Goal: Answer question/provide support

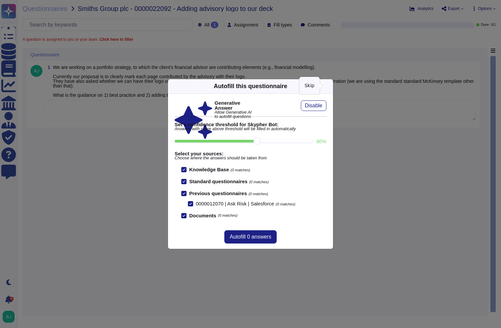
click at [329, 86] on icon at bounding box center [329, 86] width 0 height 0
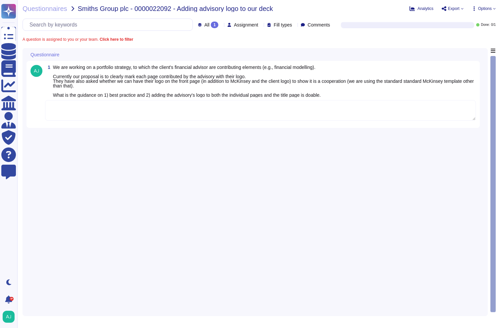
click at [227, 110] on textarea at bounding box center [260, 110] width 431 height 21
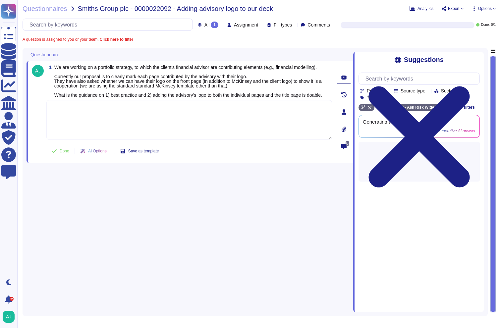
paste textarea "Thank you for the additional information and for your patience while we reviewe…"
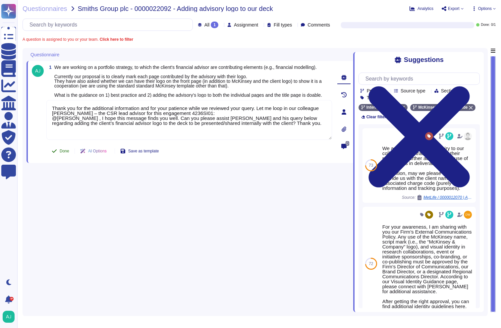
type textarea "Thank you for the additional information and for your patience while we reviewe…"
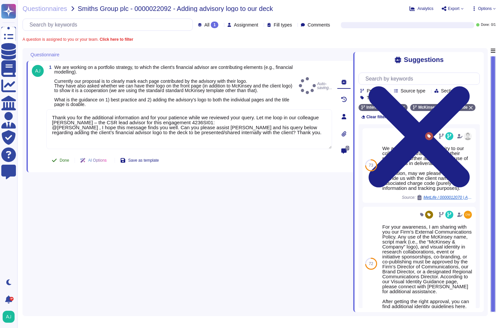
click at [67, 162] on span "Done" at bounding box center [65, 160] width 10 height 4
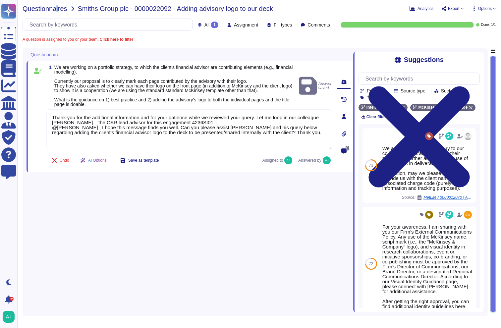
click at [56, 10] on span "Questionnaires" at bounding box center [45, 8] width 45 height 7
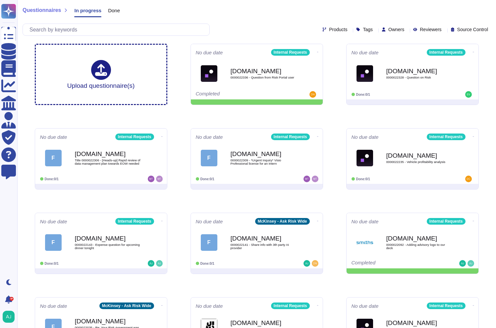
scroll to position [3, 0]
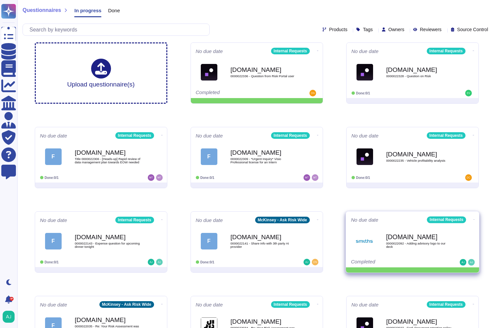
click at [473, 219] on icon at bounding box center [473, 220] width 1 height 2
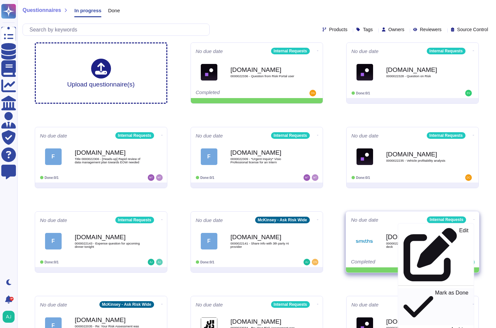
click at [446, 290] on div "Mark as Done" at bounding box center [435, 307] width 65 height 34
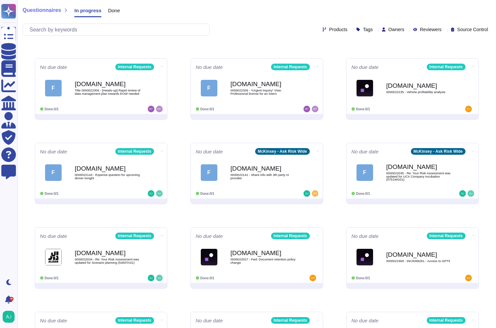
scroll to position [60, 0]
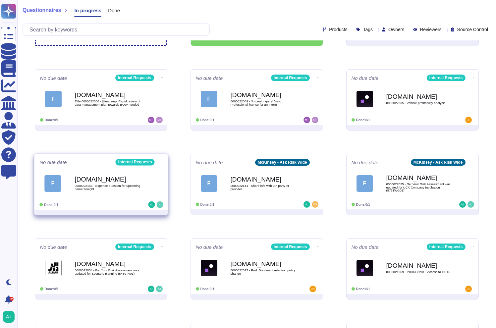
click at [158, 181] on span "F [DOMAIN_NAME] 0000022143 - Expense question for upcoming dinner tonight" at bounding box center [100, 183] width 123 height 27
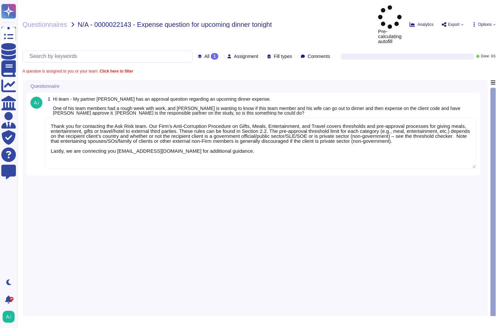
type textarea "Thank you for contacting the Ask Risk team. Our Firm’s Anti-Corruption Procedur…"
click at [41, 21] on span "Questionnaires" at bounding box center [45, 24] width 45 height 7
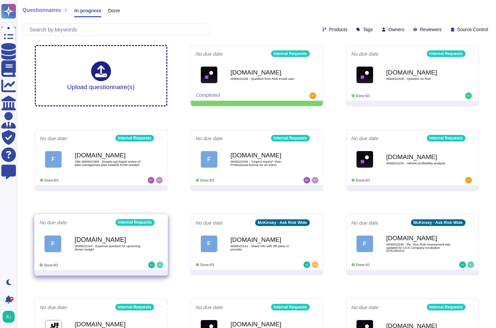
click at [162, 221] on icon at bounding box center [162, 222] width 1 height 2
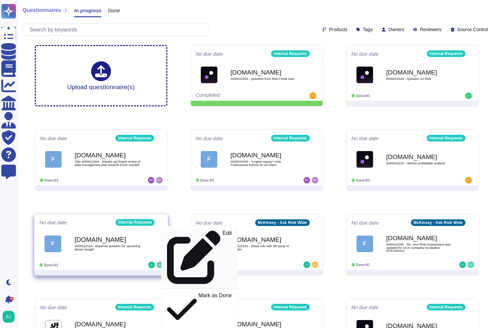
click at [182, 234] on div "Edit" at bounding box center [199, 257] width 65 height 54
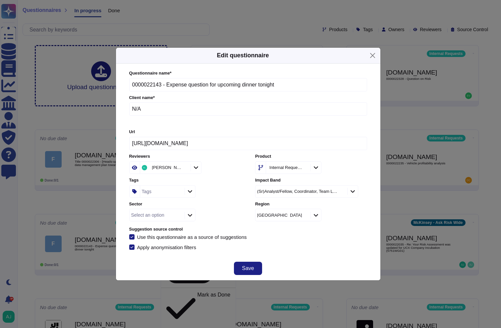
click at [194, 200] on icon at bounding box center [247, 253] width 106 height 106
click at [190, 168] on icon at bounding box center [190, 168] width 4 height 3
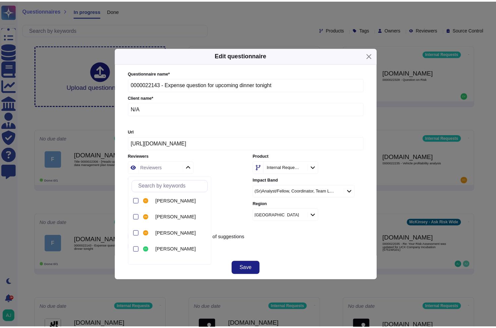
scroll to position [58, 0]
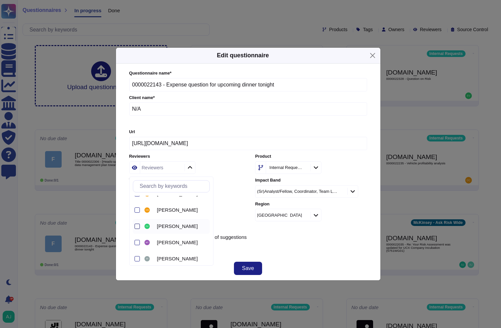
click at [138, 228] on div at bounding box center [136, 226] width 5 height 5
click at [279, 251] on div "Questionnaire name * 0000022143 - Expense question for upcoming dinner tonight …" at bounding box center [248, 160] width 251 height 193
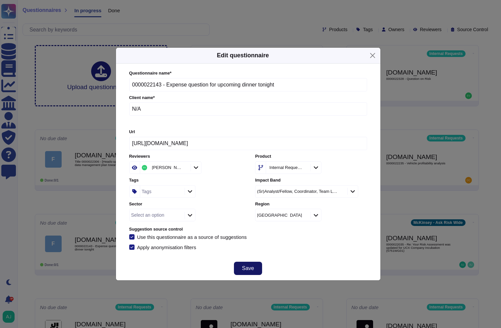
click at [244, 270] on span "Save" at bounding box center [248, 268] width 12 height 5
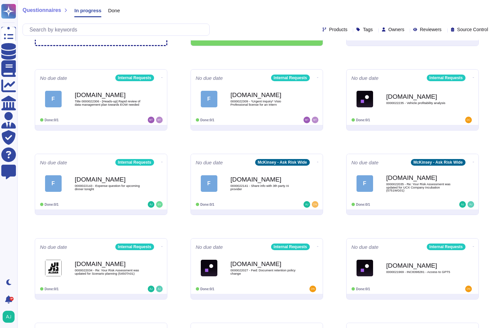
scroll to position [0, 0]
